Goal: Transaction & Acquisition: Purchase product/service

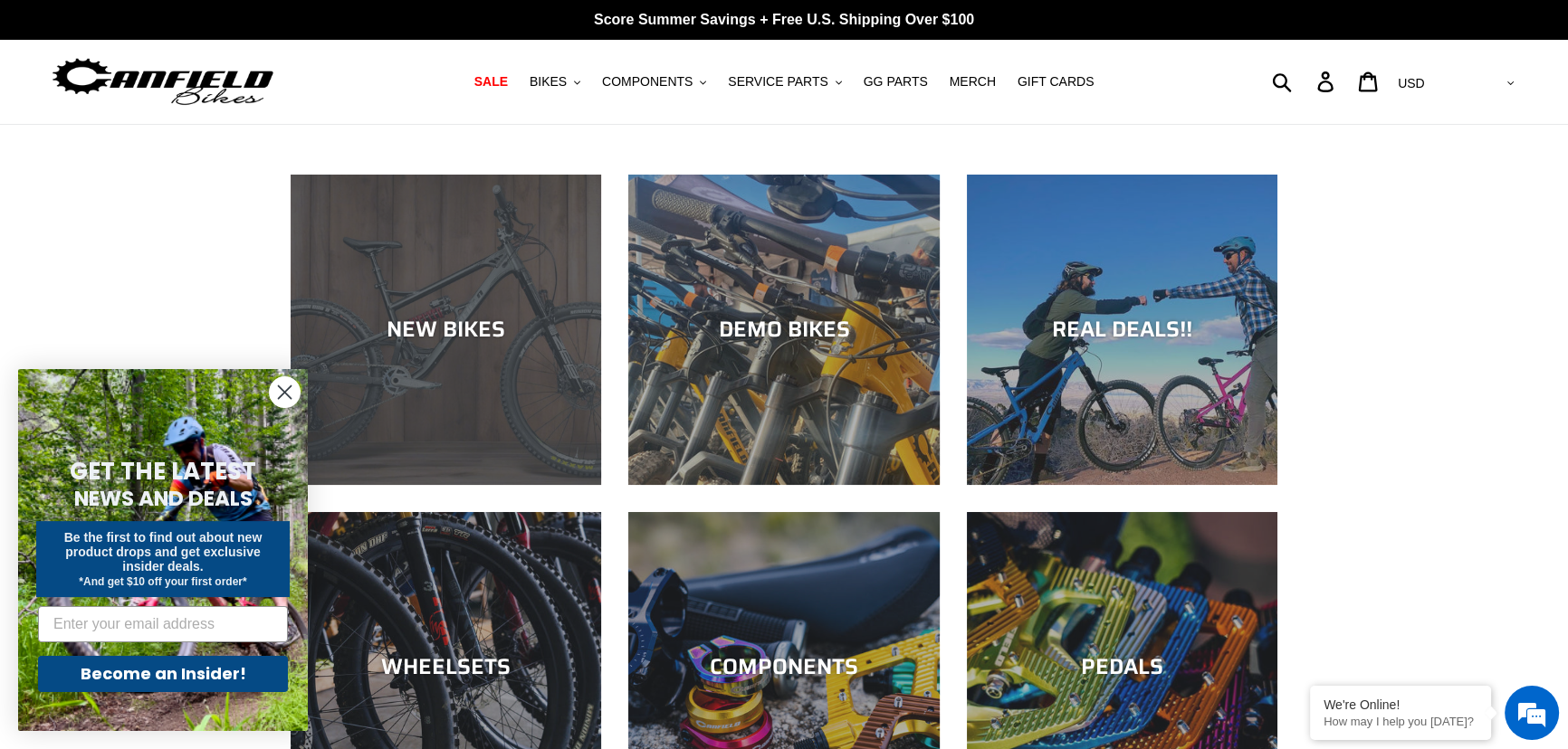
click at [387, 323] on div "NEW BIKES" at bounding box center [446, 329] width 310 height 26
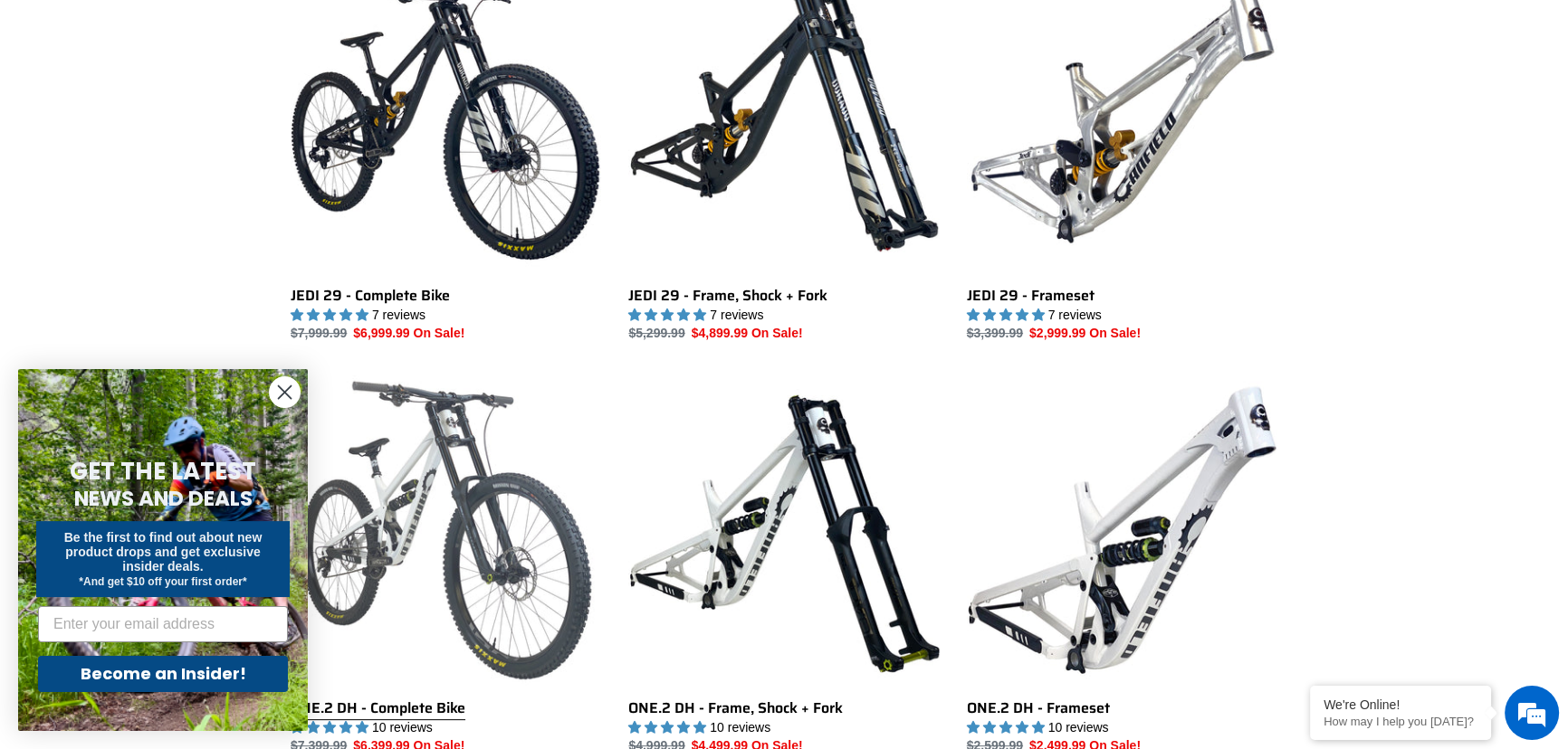
scroll to position [658, 0]
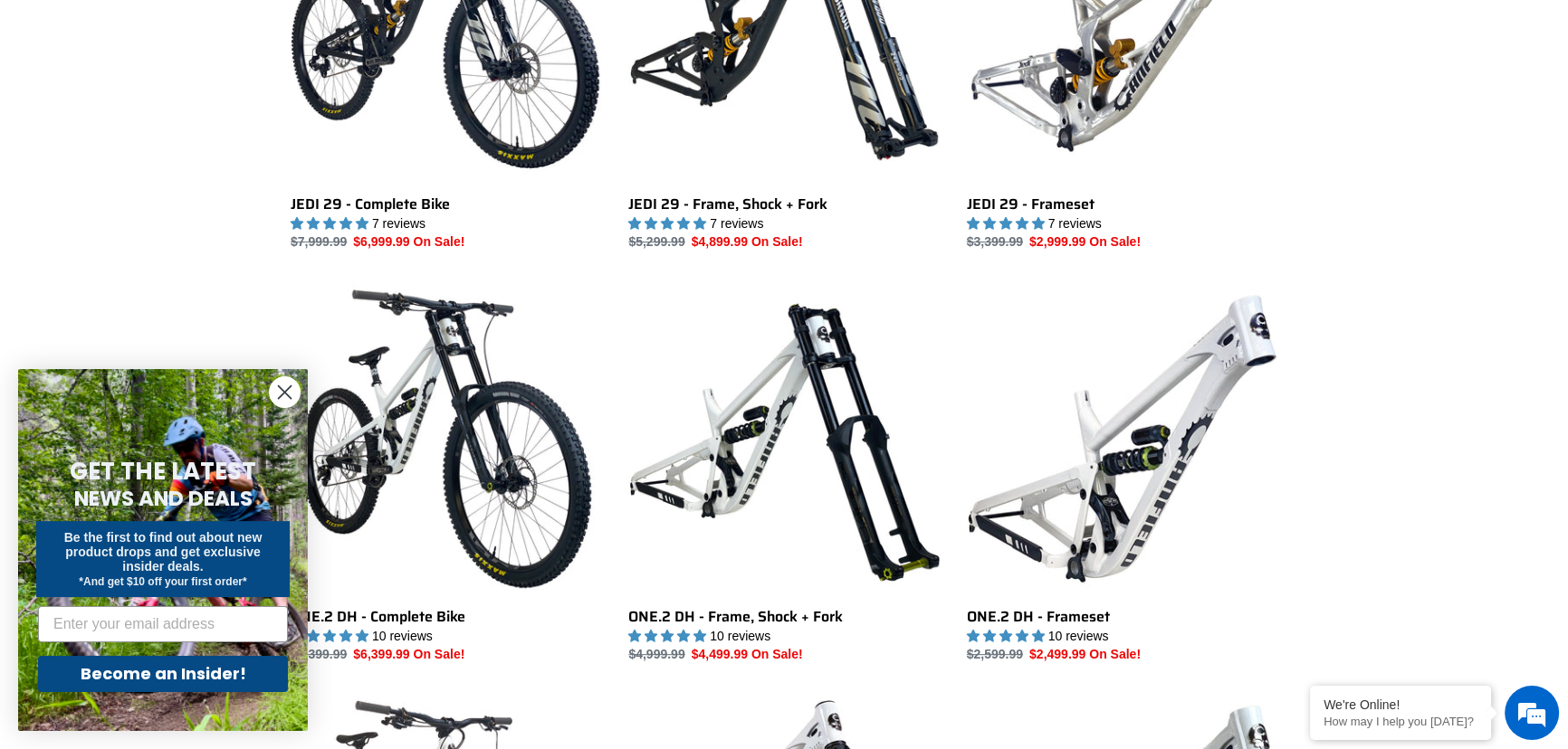
click at [285, 391] on icon "Close dialog" at bounding box center [285, 392] width 13 height 13
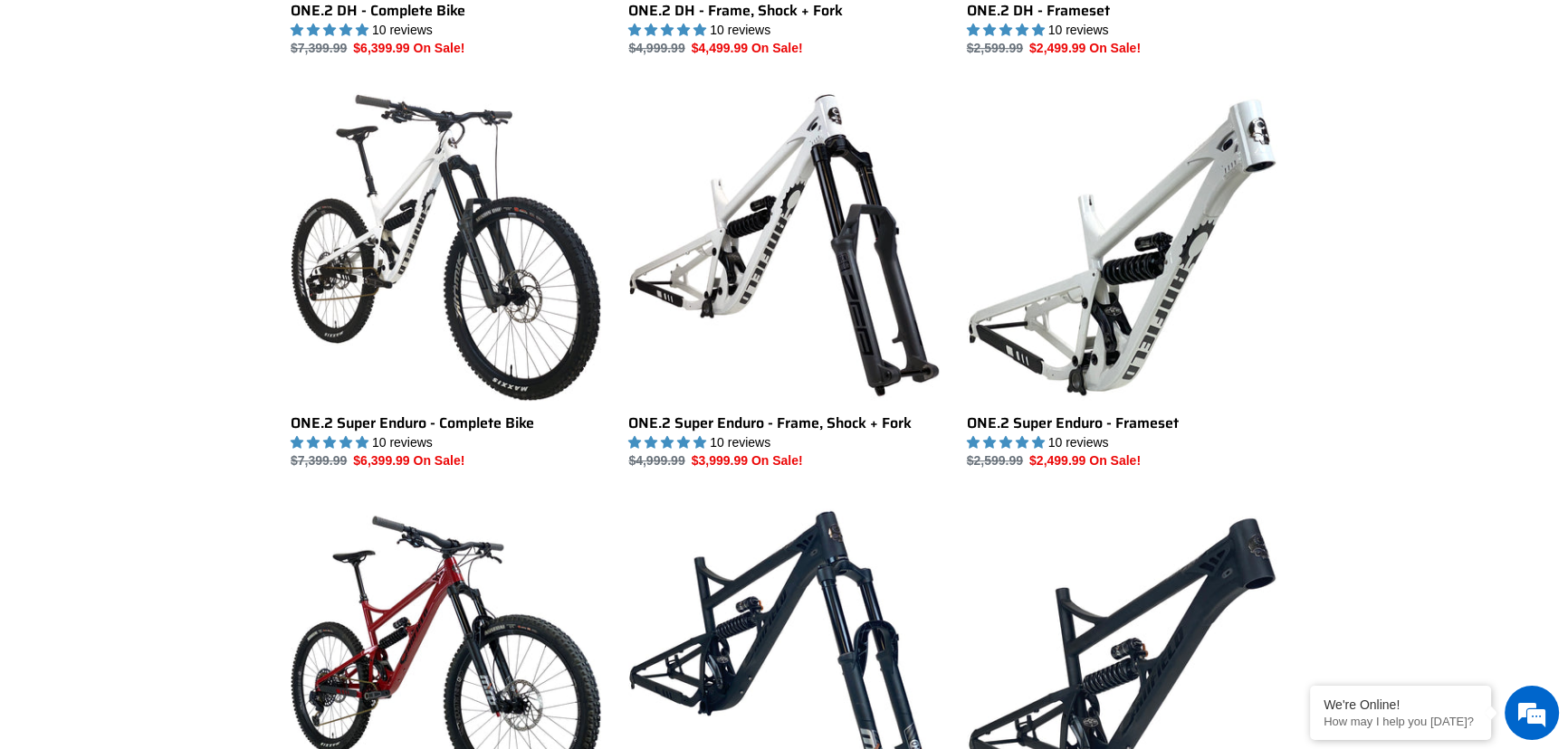
scroll to position [1274, 0]
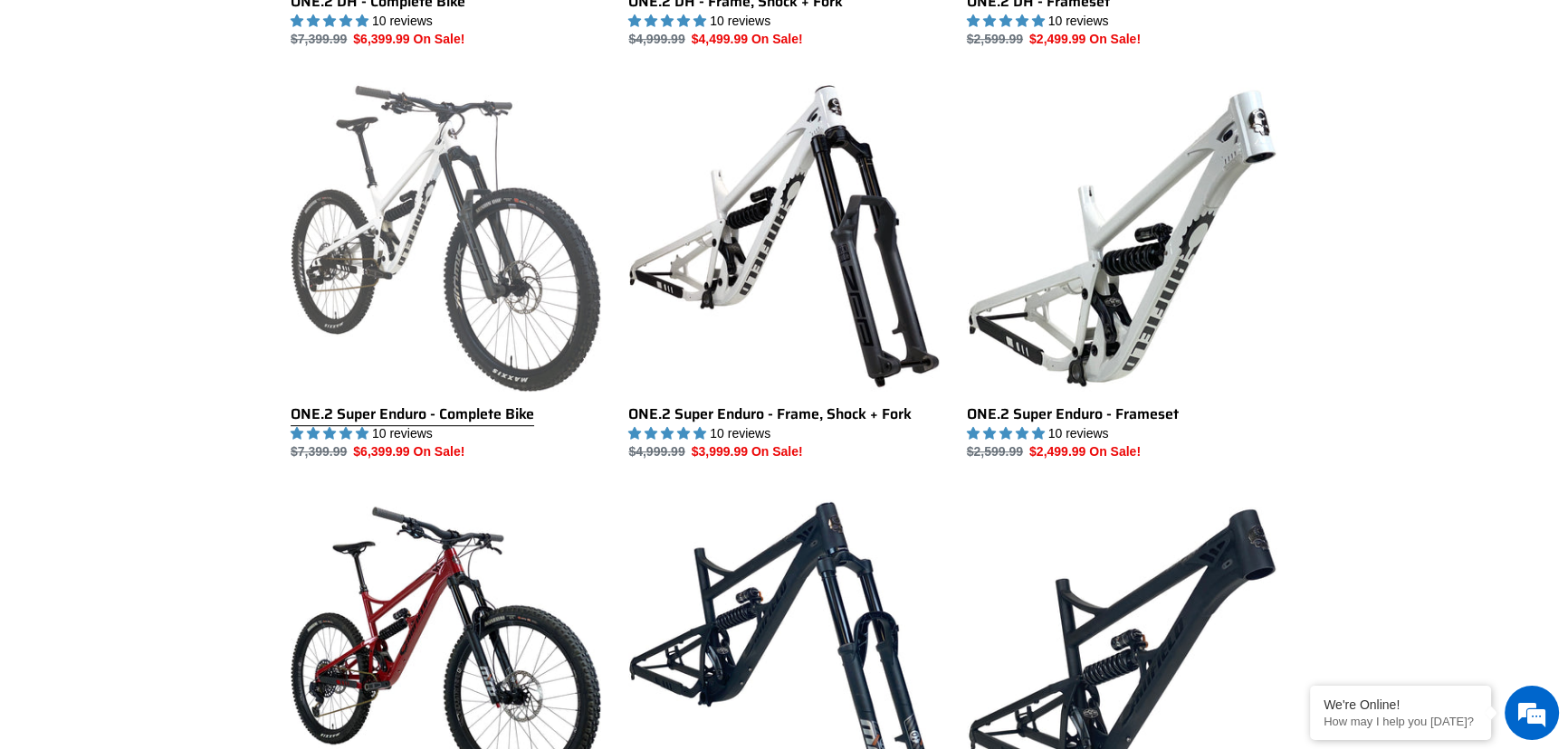
click at [385, 315] on link "ONE.2 Super Enduro - Complete Bike" at bounding box center [446, 271] width 310 height 381
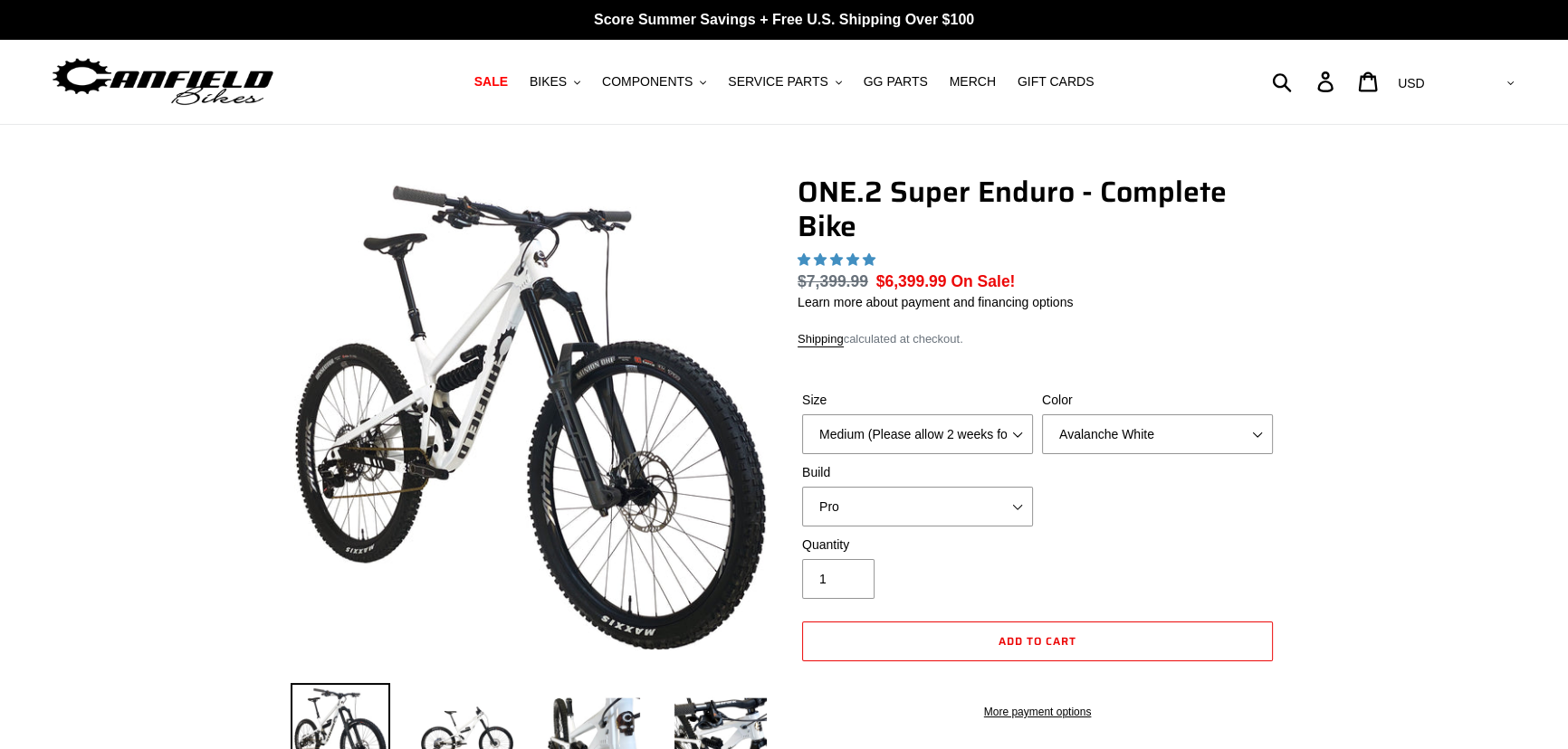
select select "highest-rating"
click at [963, 428] on select "Medium (Please allow 2 weeks for delivery) Large (Sold Out)" at bounding box center [918, 434] width 231 height 39
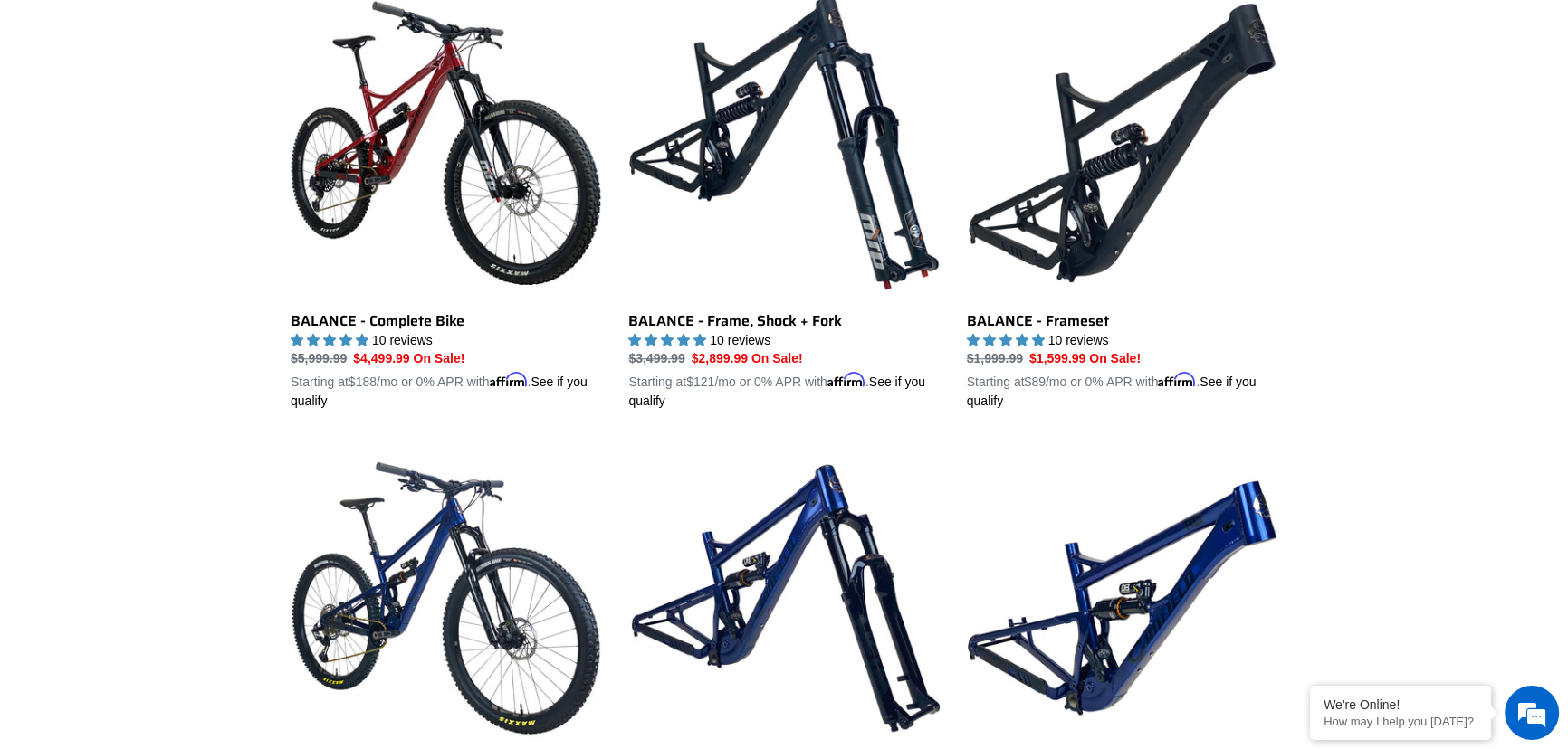
scroll to position [1897, 0]
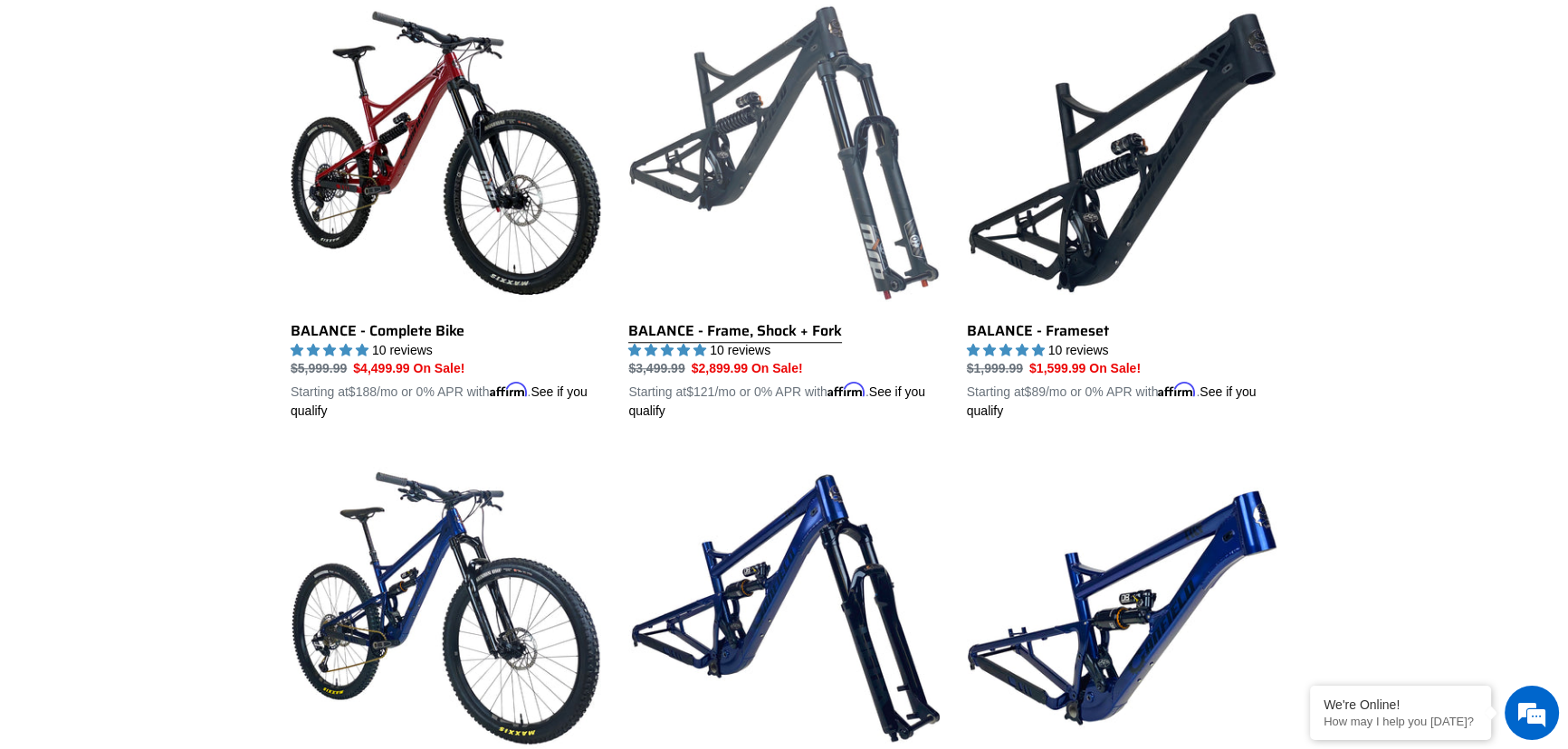
click at [787, 172] on link "BALANCE - Frame, Shock + Fork" at bounding box center [783, 209] width 310 height 424
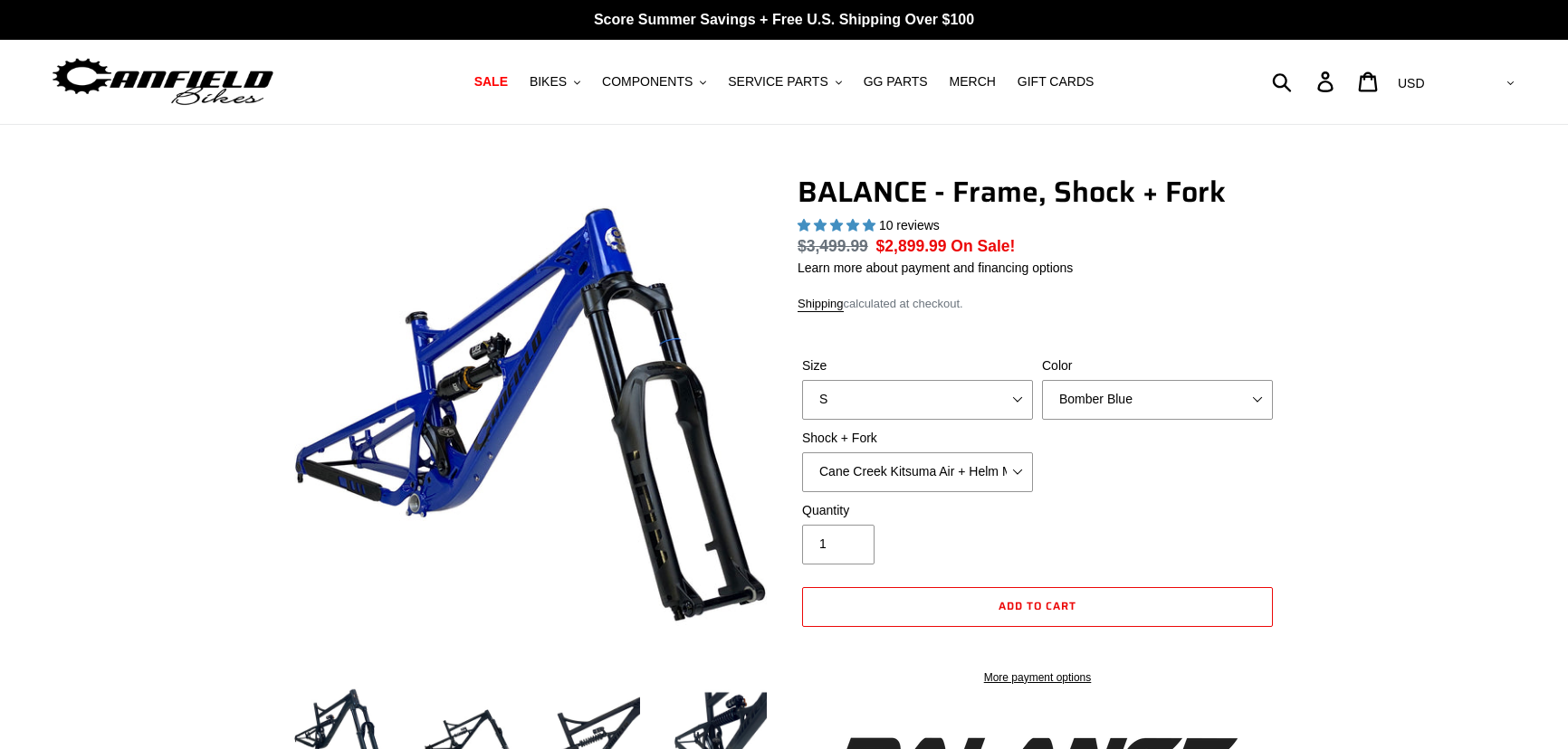
select select "highest-rating"
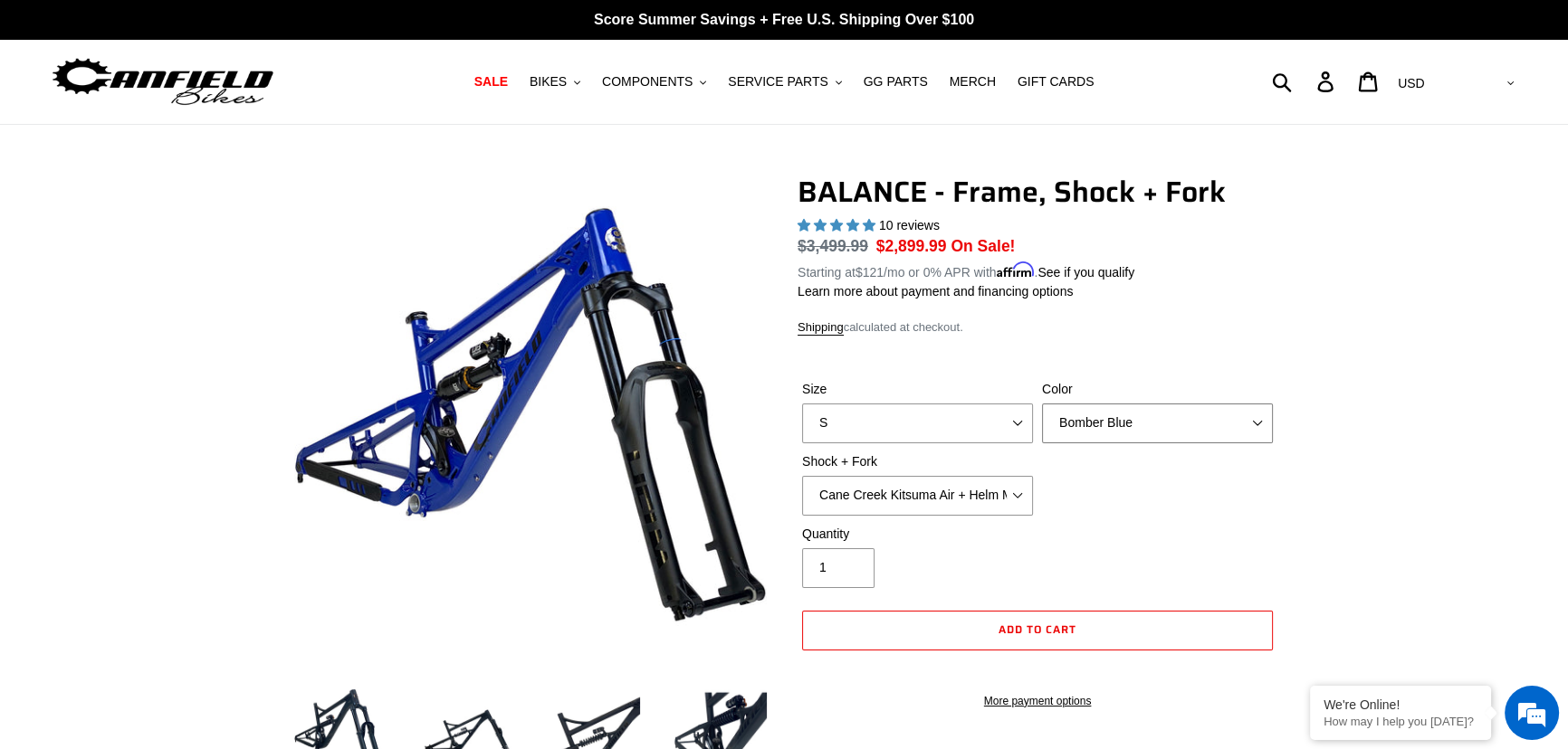
click at [1169, 419] on select "Bomber Blue Goat's Blood Stealth Black" at bounding box center [1158, 423] width 231 height 39
click at [1042, 403] on select "Bomber Blue Goat's Blood Stealth Black" at bounding box center [1158, 423] width 231 height 39
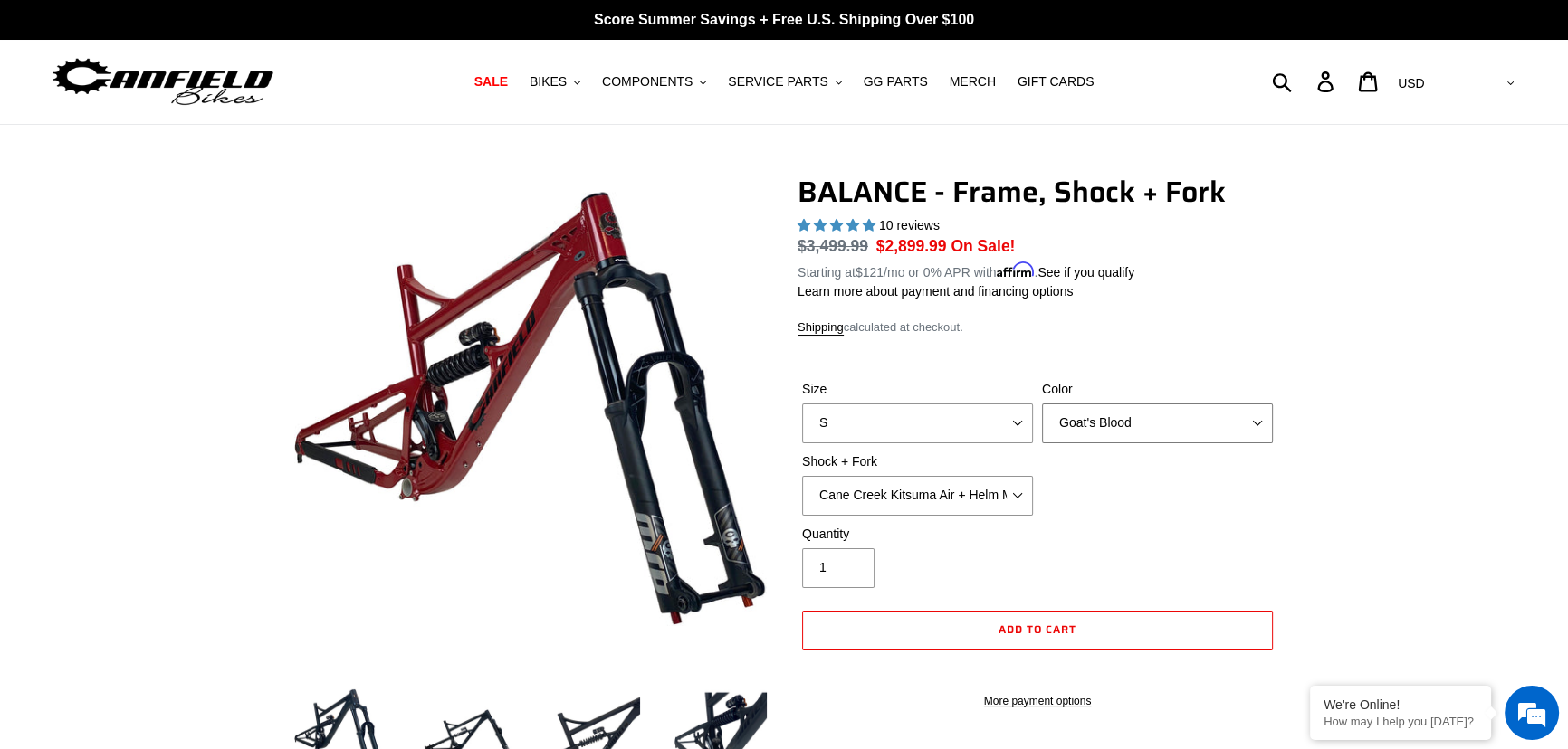
click at [1119, 434] on select "Bomber Blue Goat's Blood Stealth Black" at bounding box center [1158, 423] width 231 height 39
click at [1042, 403] on select "Bomber Blue Goat's Blood Stealth Black" at bounding box center [1158, 423] width 231 height 39
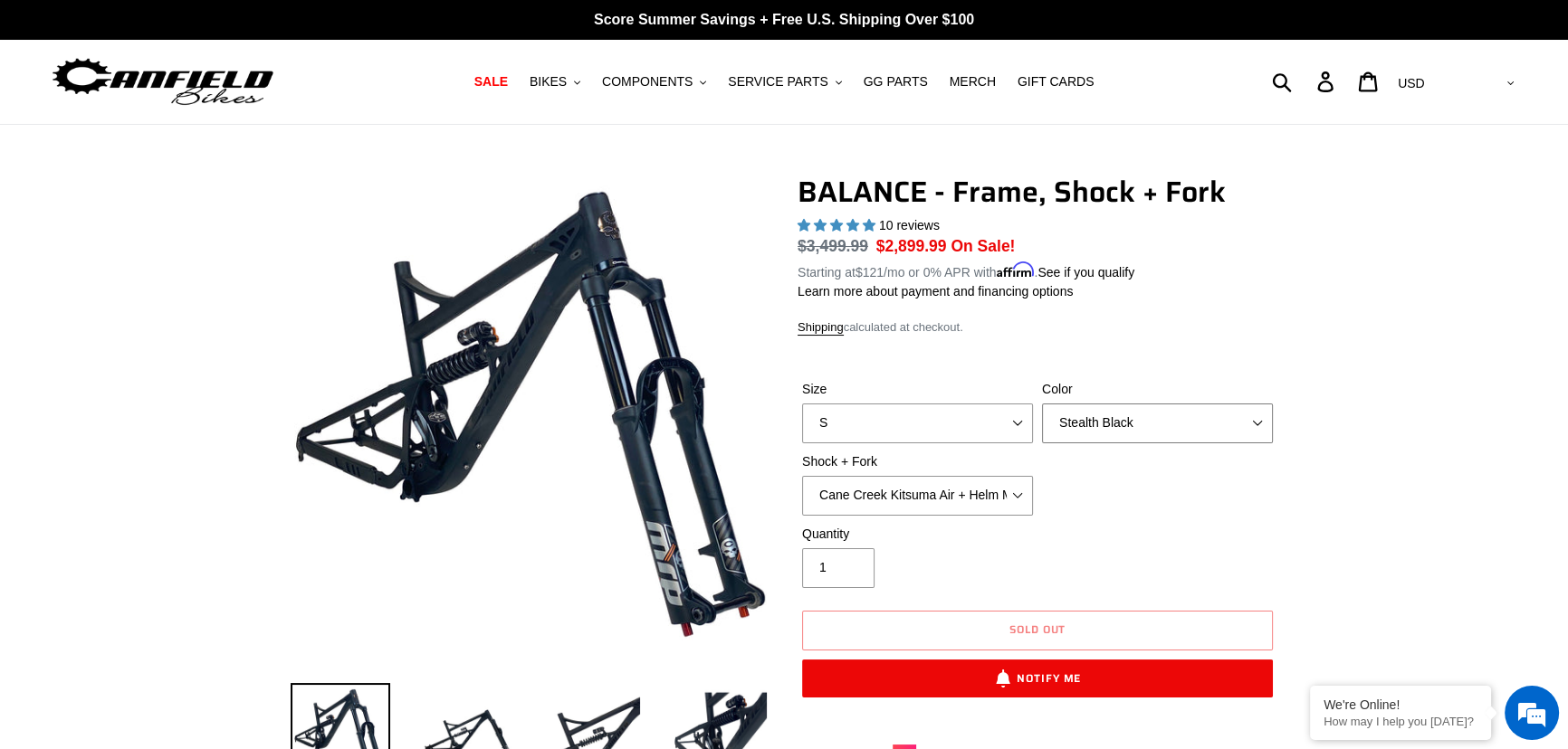
click at [1147, 416] on select "Bomber Blue Goat's Blood Stealth Black" at bounding box center [1158, 423] width 231 height 39
select select "Goat's Blood"
click at [1042, 403] on select "Bomber Blue Goat's Blood Stealth Black" at bounding box center [1158, 423] width 231 height 39
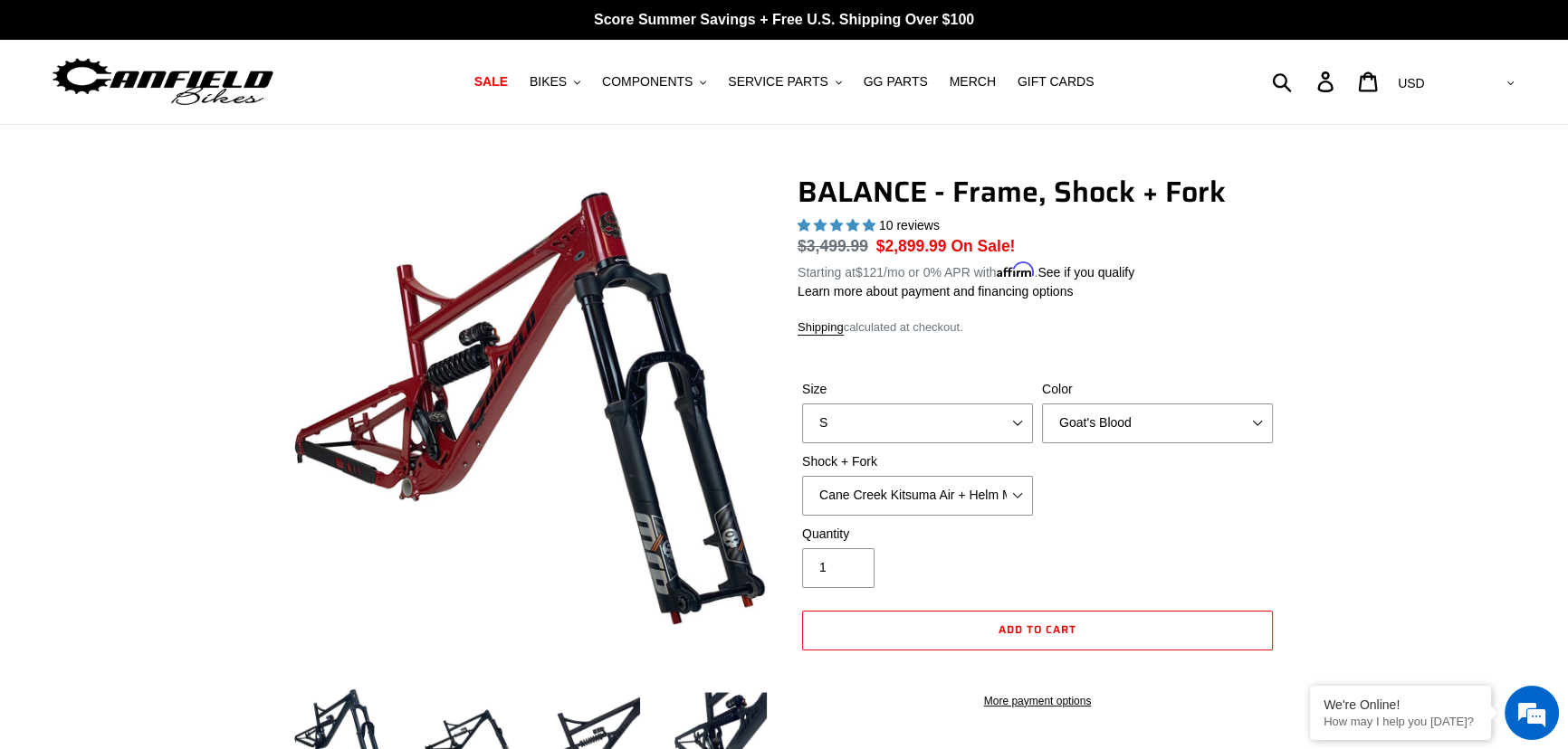
drag, startPoint x: 928, startPoint y: 526, endPoint x: 937, endPoint y: 506, distance: 21.9
click at [928, 526] on label "Quantity" at bounding box center [918, 534] width 231 height 19
click at [875, 549] on input "1" at bounding box center [838, 568] width 72 height 39
click at [941, 503] on select "Cane Creek Kitsuma Air + Helm MKII 27.5 170mm Fox Float X2 or DHX2 + Fox Float …" at bounding box center [918, 495] width 231 height 39
click at [802, 476] on select "Cane Creek Kitsuma Air + Helm MKII 27.5 170mm Fox Float X2 or DHX2 + Fox Float …" at bounding box center [918, 495] width 231 height 39
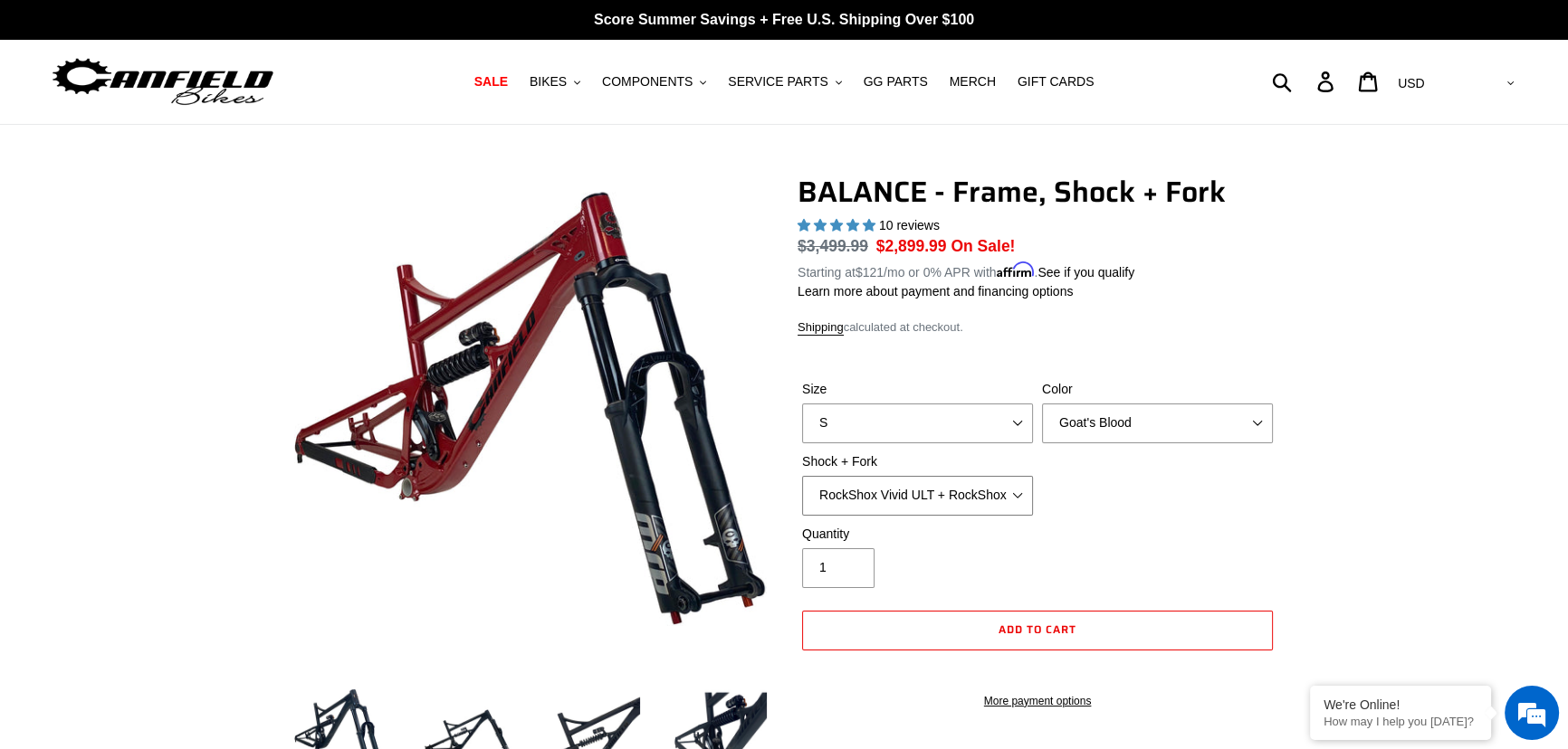
click at [928, 505] on select "Cane Creek Kitsuma Air + Helm MKII 27.5 170mm Fox Float X2 or DHX2 + Fox Float …" at bounding box center [918, 495] width 231 height 39
select select "EXT Storia V3-S + Era V2.1 160mm 29 (mullet)"
click at [802, 476] on select "Cane Creek Kitsuma Air + Helm MKII 27.5 170mm Fox Float X2 or DHX2 + Fox Float …" at bounding box center [918, 495] width 231 height 39
click at [920, 500] on select "Cane Creek Kitsuma Air + Helm MKII 27.5 170mm Fox Float X2 or DHX2 + Fox Float …" at bounding box center [918, 495] width 231 height 39
